Goal: Find specific fact: Find contact information

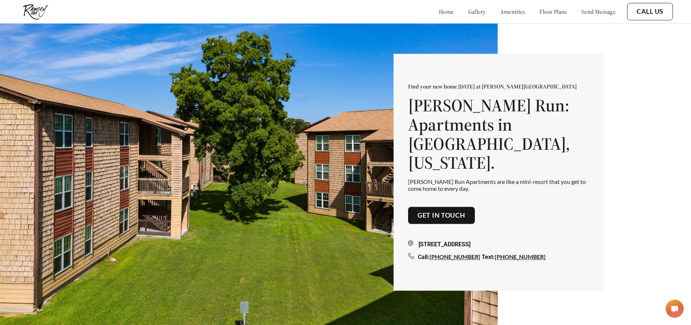
click at [413, 240] on icon at bounding box center [410, 243] width 5 height 6
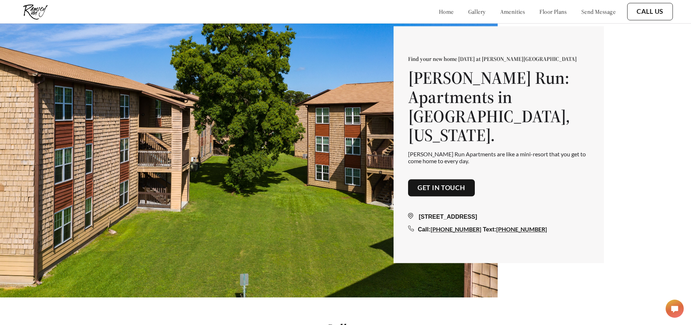
scroll to position [73, 0]
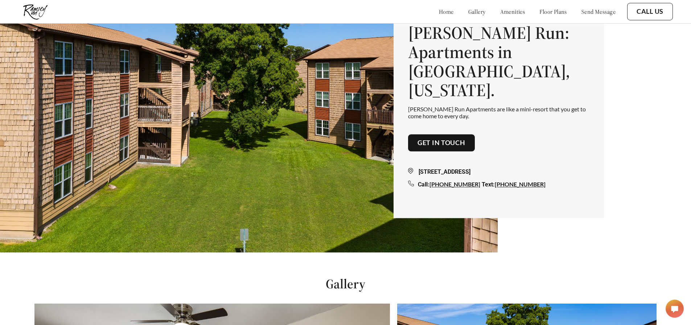
click at [413, 168] on icon at bounding box center [410, 171] width 5 height 6
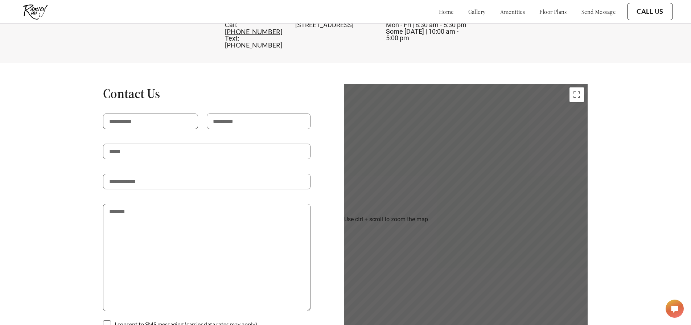
scroll to position [1088, 0]
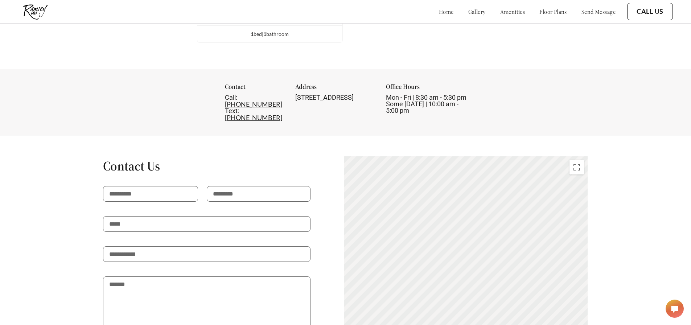
drag, startPoint x: 288, startPoint y: 102, endPoint x: 382, endPoint y: 108, distance: 94.2
click at [376, 101] on div "[STREET_ADDRESS]" at bounding box center [335, 97] width 81 height 7
copy div "[STREET_ADDRESS]"
